Goal: Find specific page/section: Find specific page/section

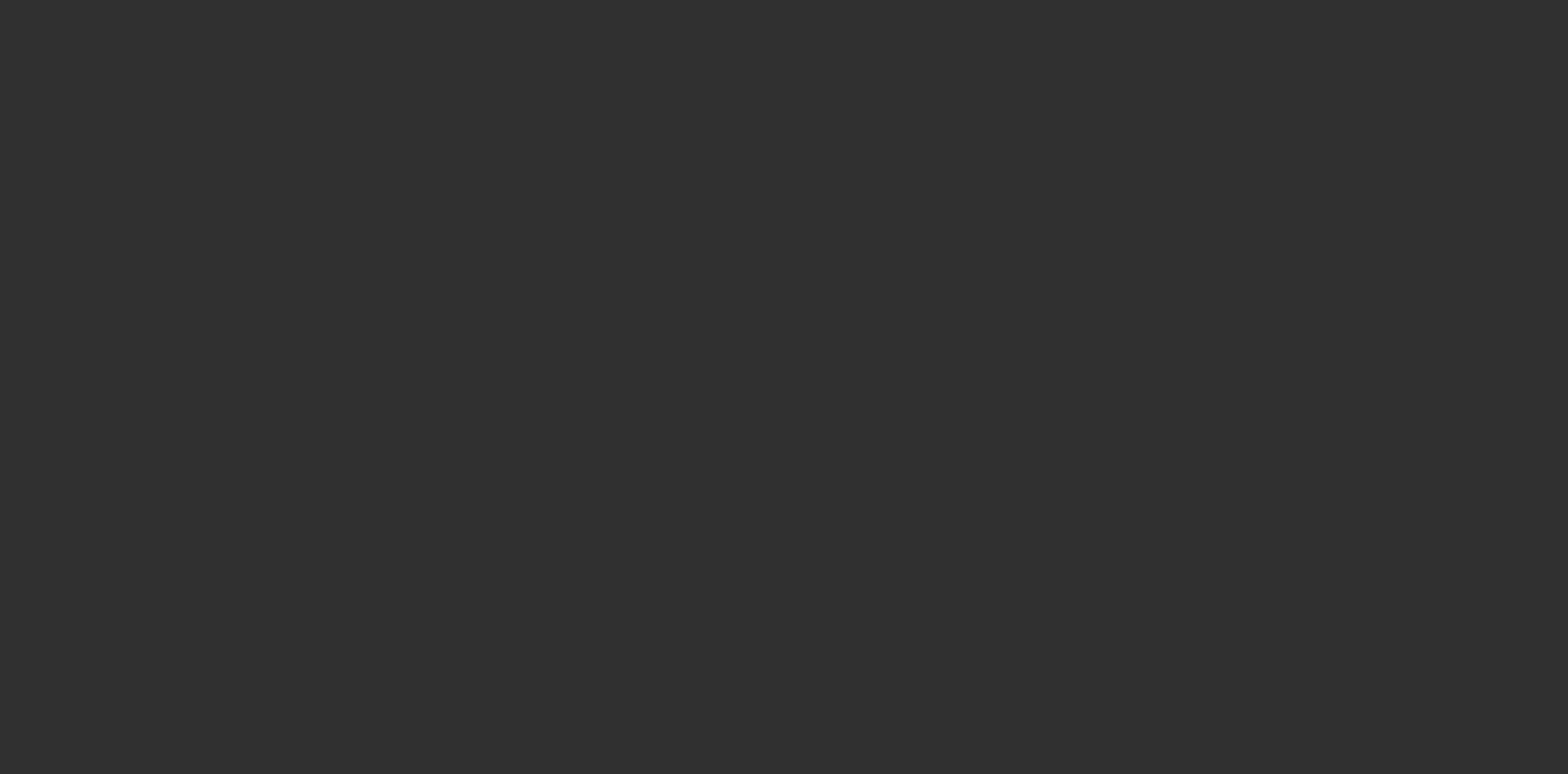
select select "10"
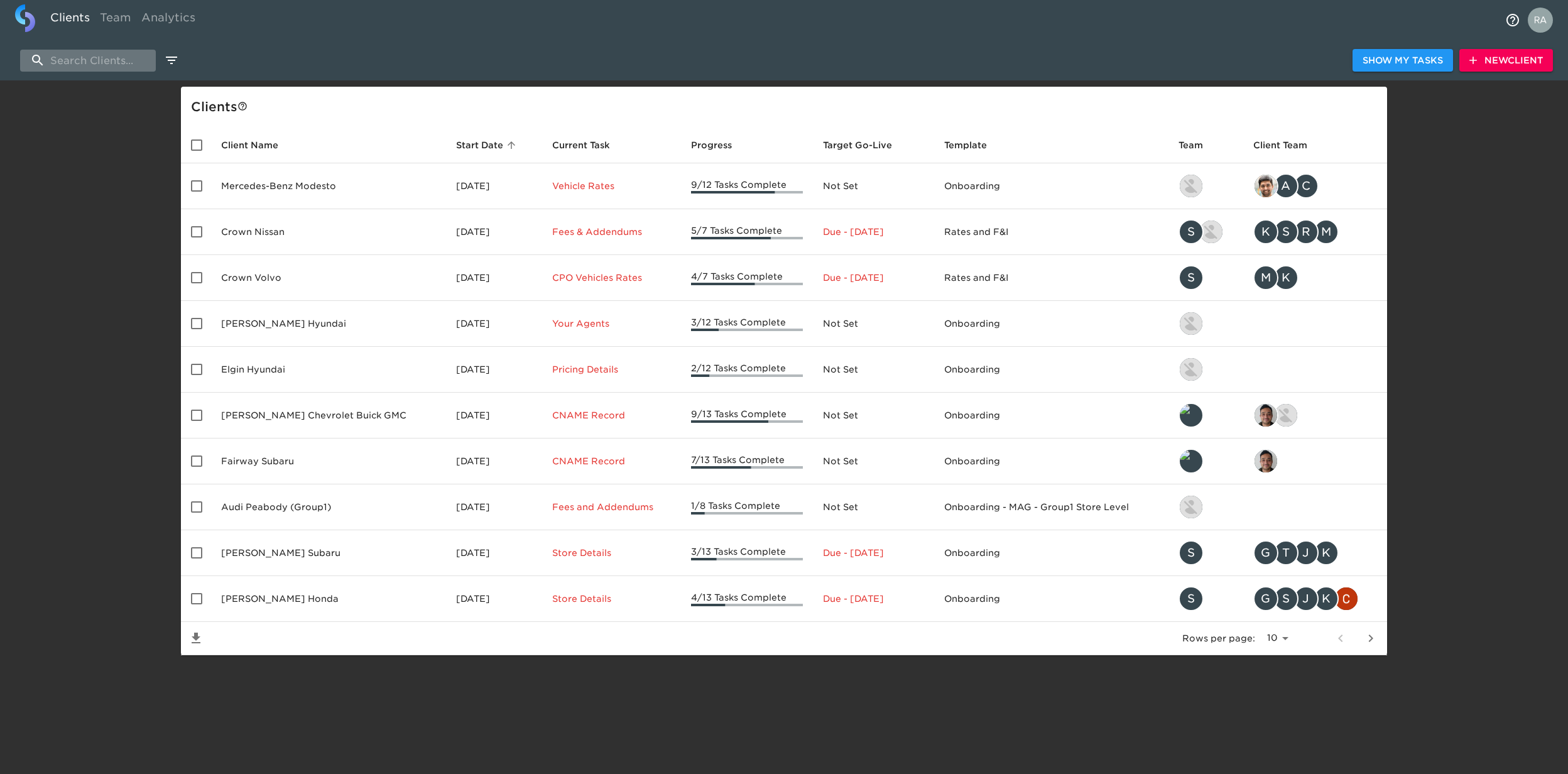
click at [87, 56] on input "search" at bounding box center [88, 61] width 136 height 22
paste input "Volvo of Tucson"
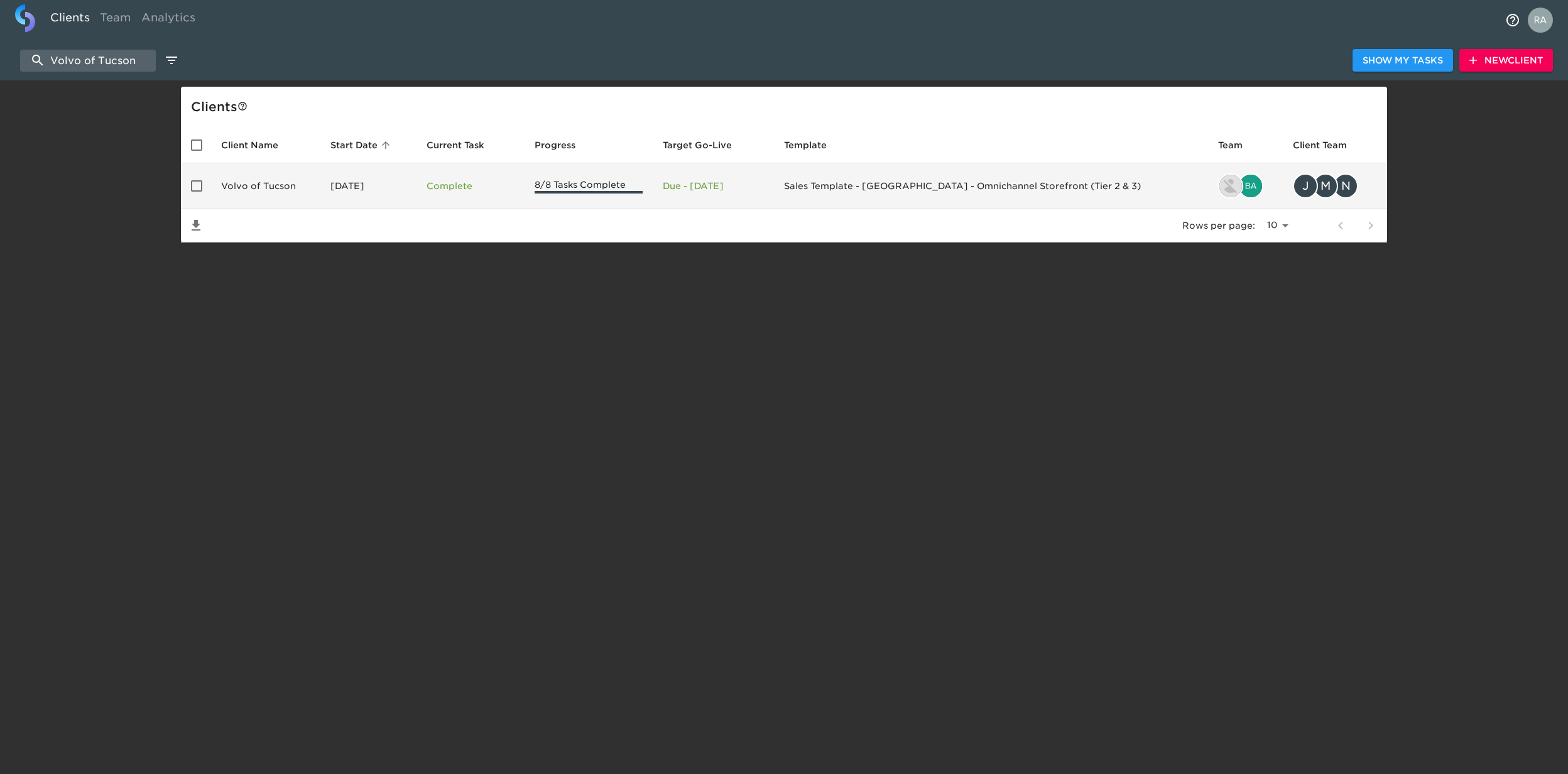
type input "Volvo of Tucson"
click at [277, 188] on td "Volvo of Tucson" at bounding box center [266, 186] width 109 height 46
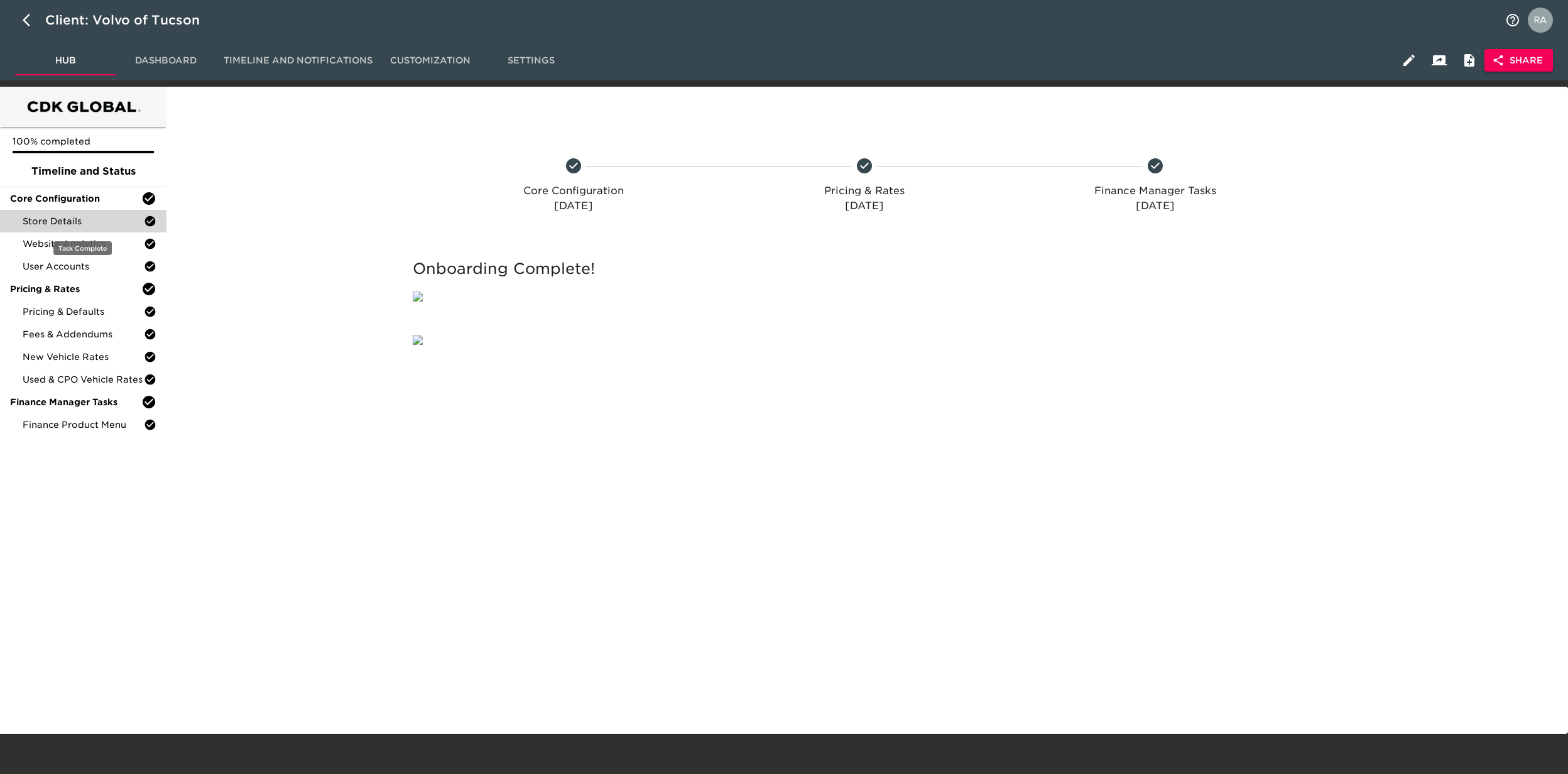
click at [53, 216] on span "Store Details" at bounding box center [82, 221] width 121 height 13
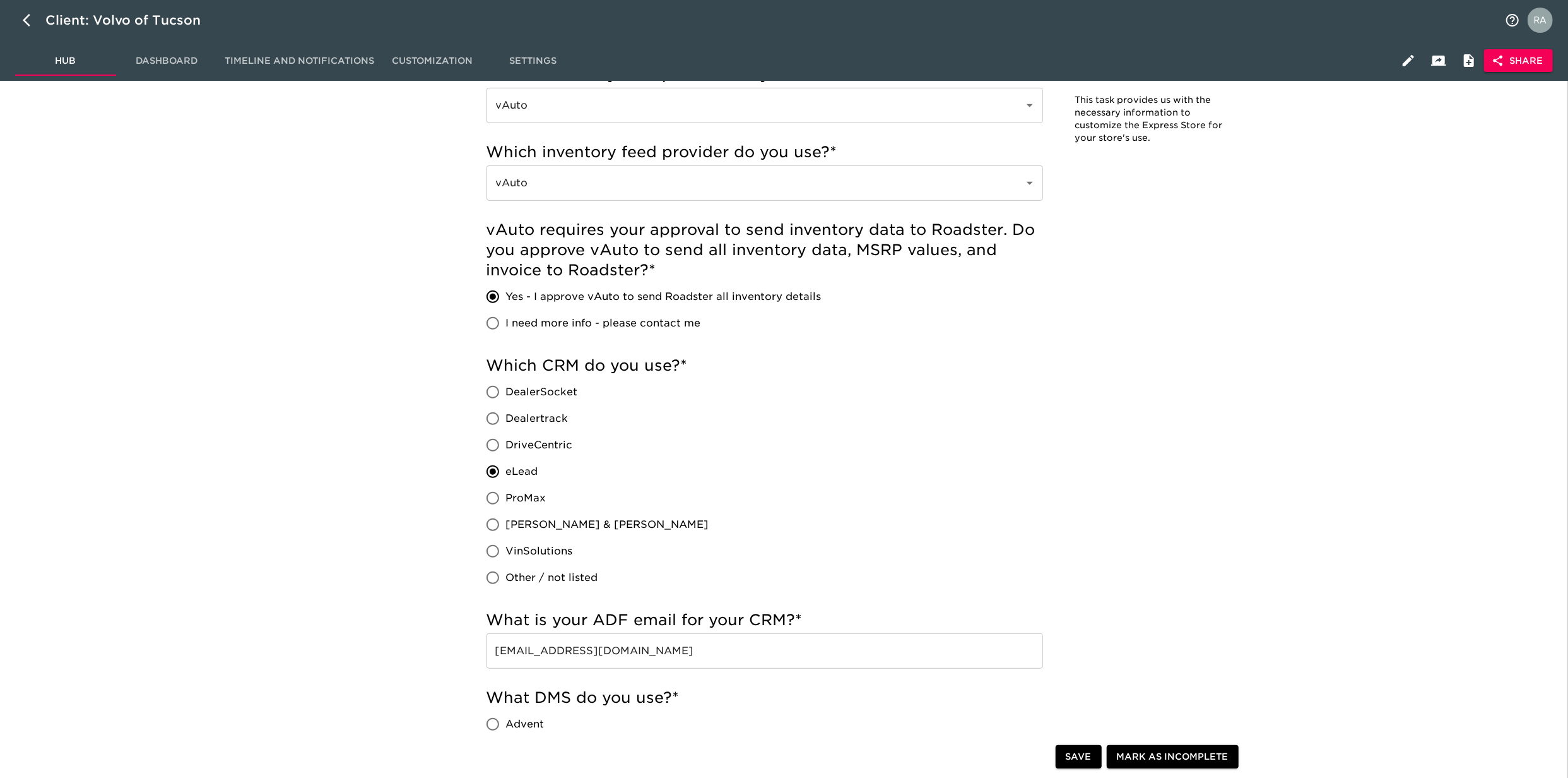
scroll to position [589, 0]
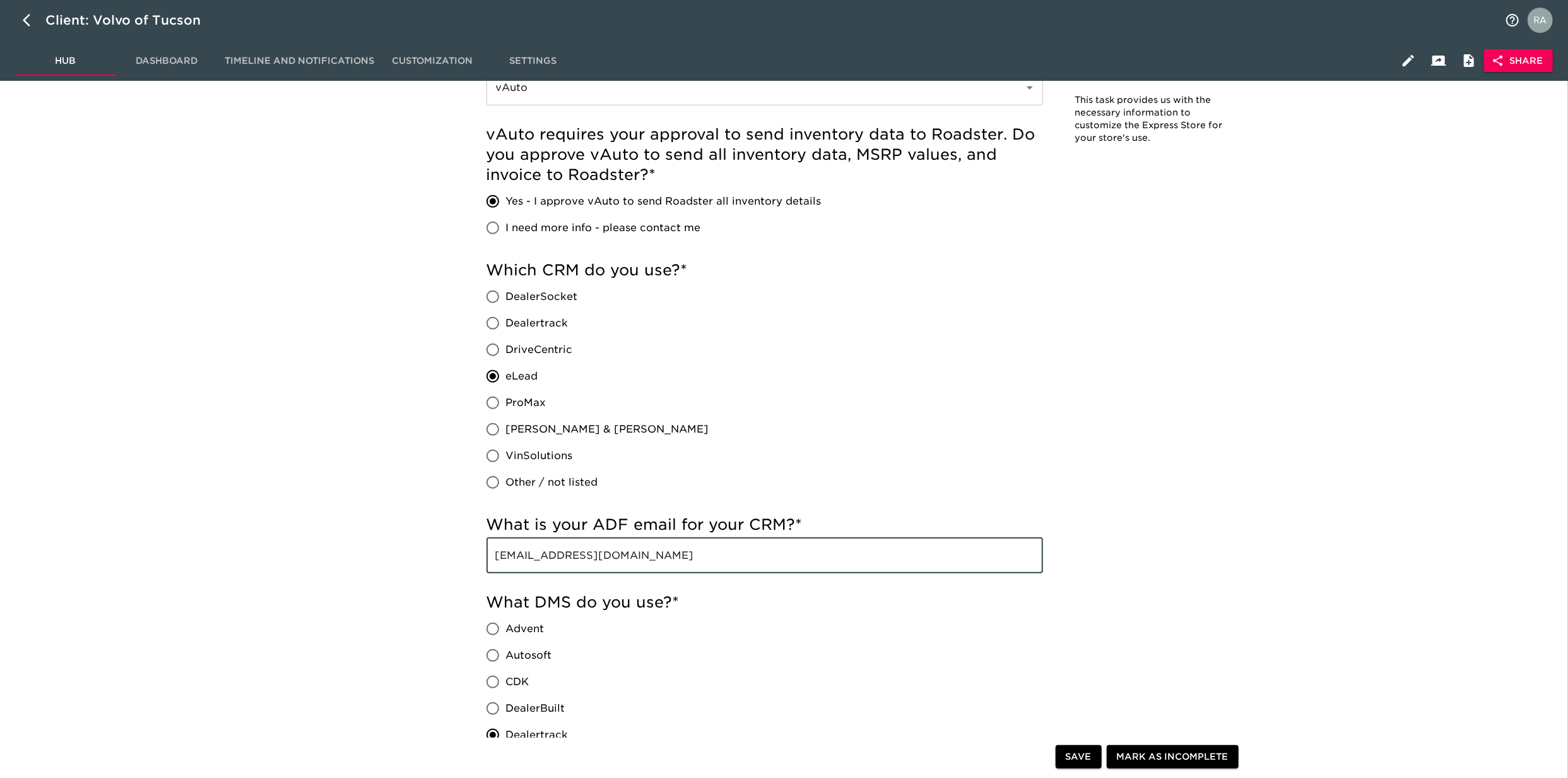
drag, startPoint x: 717, startPoint y: 558, endPoint x: 469, endPoint y: 534, distance: 249.2
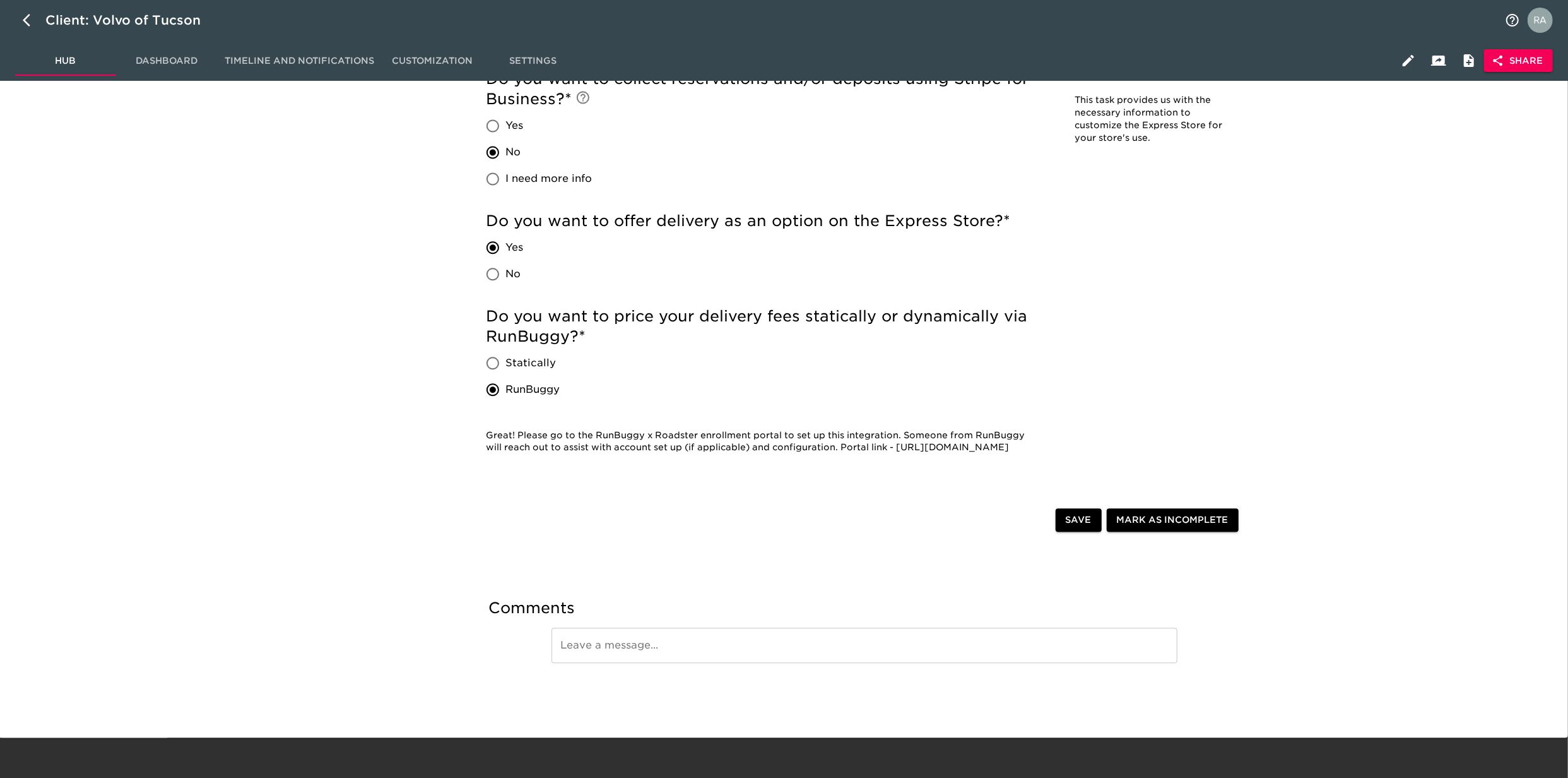
scroll to position [2760, 0]
